Goal: Complete application form

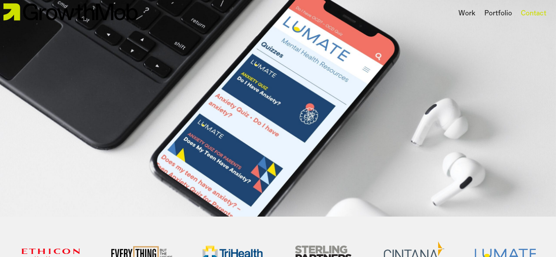
click at [523, 14] on div "Contact" at bounding box center [534, 13] width 26 height 11
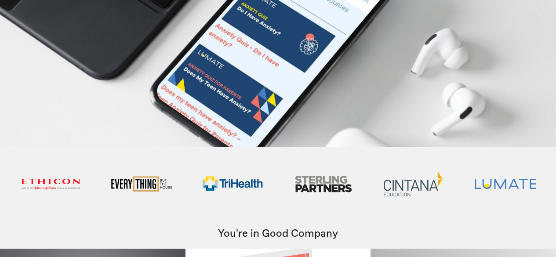
scroll to position [88, 0]
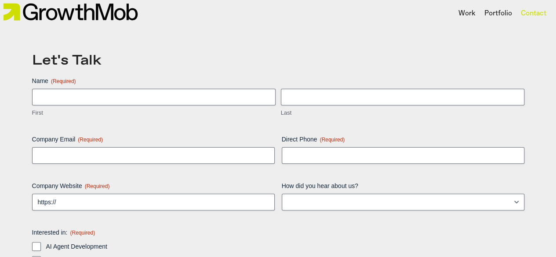
click at [53, 83] on span "(Required)" at bounding box center [63, 81] width 25 height 6
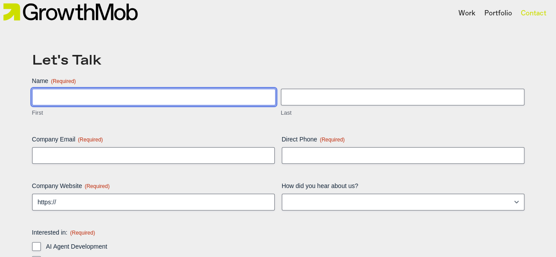
drag, startPoint x: 89, startPoint y: 99, endPoint x: 87, endPoint y: 87, distance: 12.0
click at [89, 99] on input "First" at bounding box center [154, 97] width 244 height 17
type input "[PERSON_NAME]"
type input "Mokua"
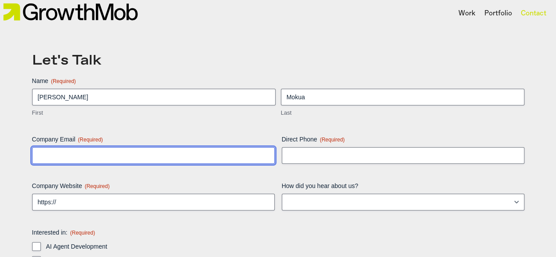
type input "[PERSON_NAME][EMAIL_ADDRESS][DOMAIN_NAME]"
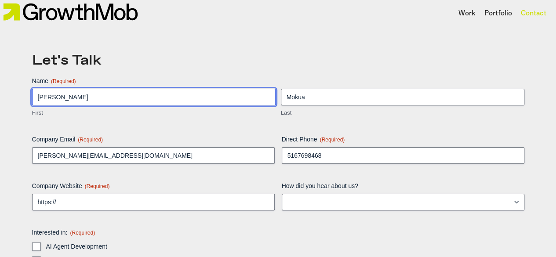
type input "[PHONE_NUMBER]"
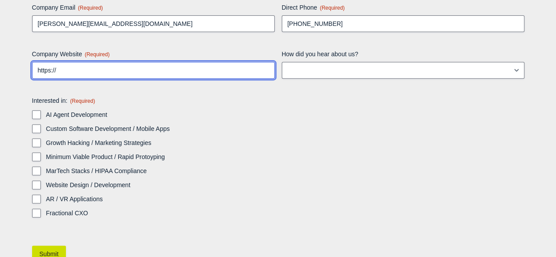
click at [99, 71] on input "https://" at bounding box center [153, 70] width 243 height 17
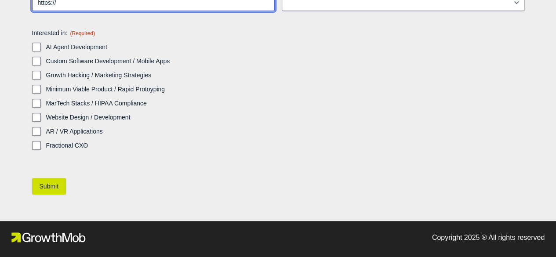
scroll to position [228, 0]
